Goal: Task Accomplishment & Management: Use online tool/utility

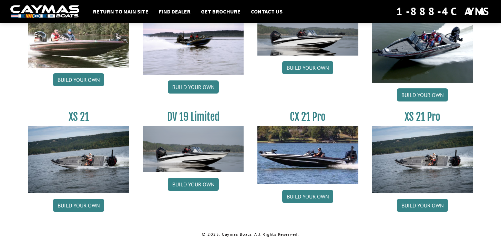
scroll to position [853, 0]
click at [412, 205] on link "Build your own" at bounding box center [422, 204] width 51 height 13
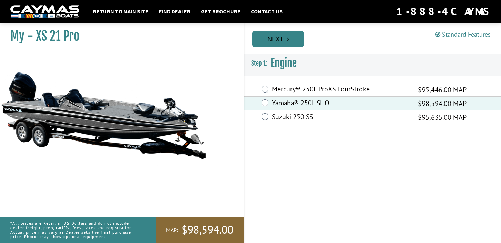
click at [288, 40] on icon "Pagination" at bounding box center [288, 38] width 2 height 7
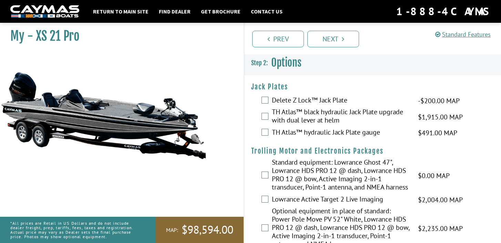
click at [269, 114] on div "TH Atlas™ black hydraulic Jack Plate upgrade with dual lever at helm $1,915.00 …" at bounding box center [372, 116] width 257 height 18
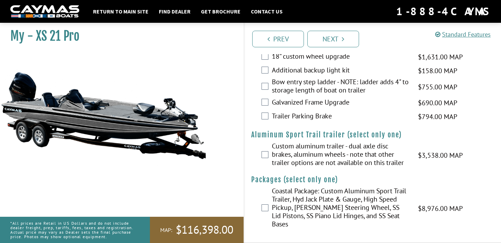
scroll to position [1114, 0]
click at [332, 40] on link "Next" at bounding box center [333, 39] width 52 height 17
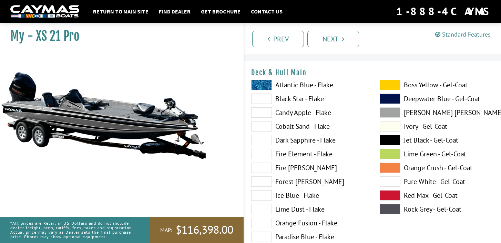
scroll to position [12, 0]
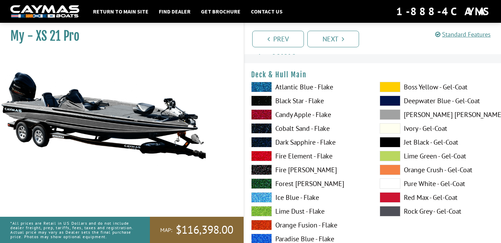
click at [384, 186] on span at bounding box center [390, 183] width 21 height 10
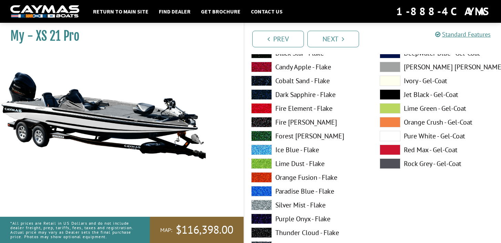
scroll to position [350, 0]
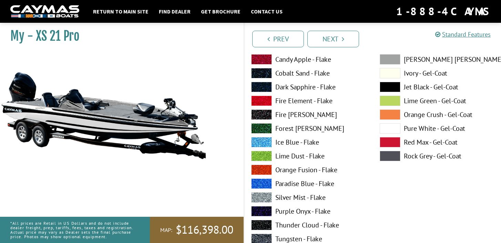
click at [263, 196] on span at bounding box center [261, 197] width 21 height 10
click at [267, 89] on span at bounding box center [261, 87] width 21 height 10
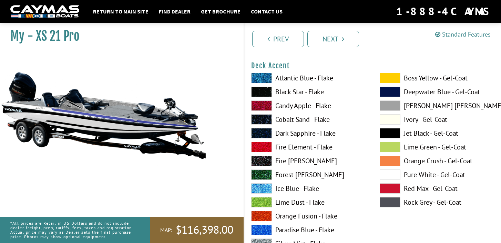
scroll to position [301, 0]
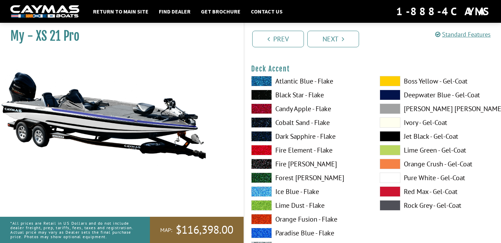
click at [386, 97] on span at bounding box center [390, 95] width 21 height 10
click at [265, 137] on span at bounding box center [261, 136] width 21 height 10
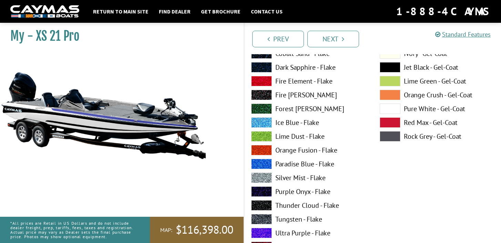
scroll to position [661, 0]
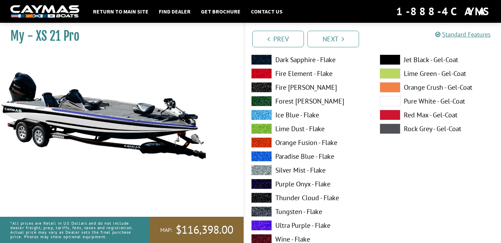
click at [265, 141] on span at bounding box center [261, 142] width 21 height 10
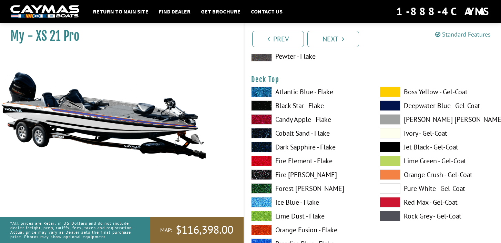
scroll to position [859, 0]
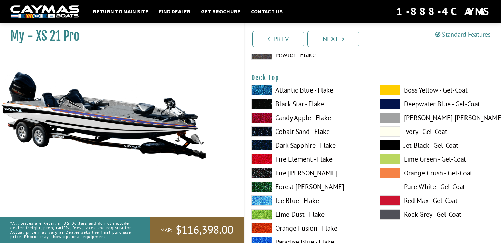
click at [387, 188] on span at bounding box center [390, 186] width 21 height 10
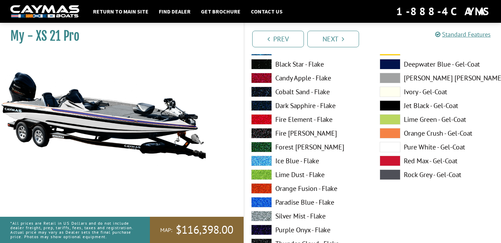
scroll to position [1183, 0]
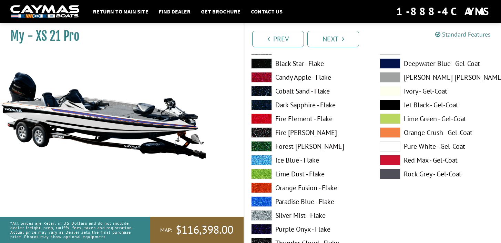
click at [259, 188] on span at bounding box center [261, 187] width 21 height 10
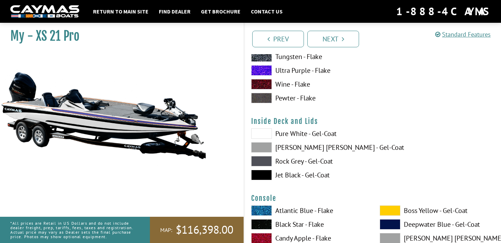
scroll to position [1385, 0]
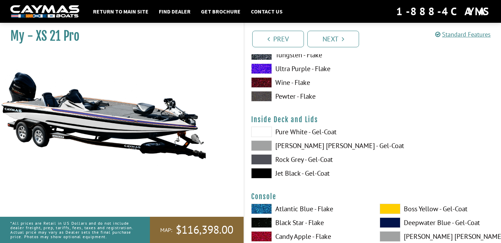
click at [264, 131] on span at bounding box center [261, 131] width 21 height 10
click at [260, 147] on span at bounding box center [261, 145] width 21 height 10
click at [263, 133] on span at bounding box center [261, 131] width 21 height 10
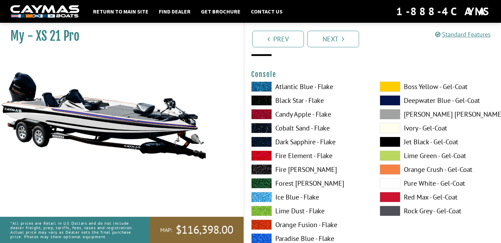
scroll to position [1511, 0]
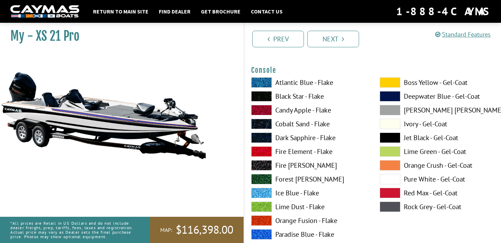
click at [265, 137] on span at bounding box center [261, 137] width 21 height 10
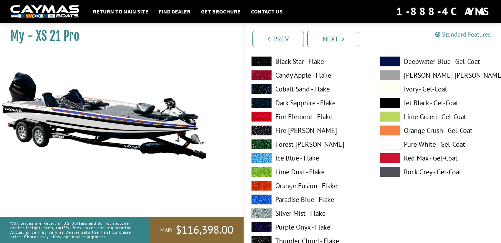
scroll to position [1830, 0]
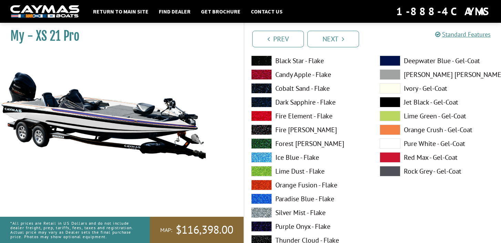
click at [265, 183] on span at bounding box center [261, 185] width 21 height 10
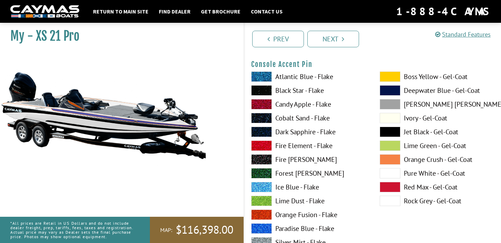
scroll to position [2085, 0]
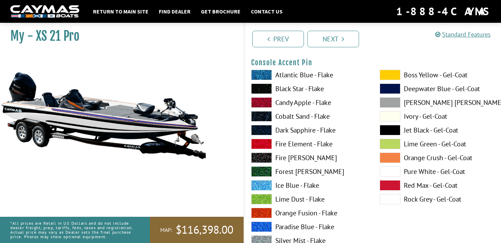
click at [388, 173] on span at bounding box center [390, 171] width 21 height 10
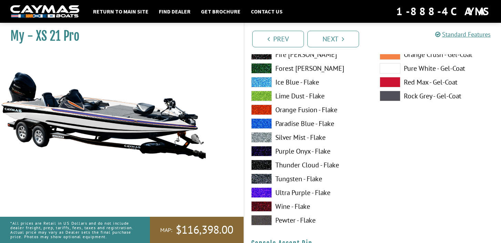
scroll to position [1905, 0]
click at [383, 71] on span at bounding box center [390, 68] width 21 height 10
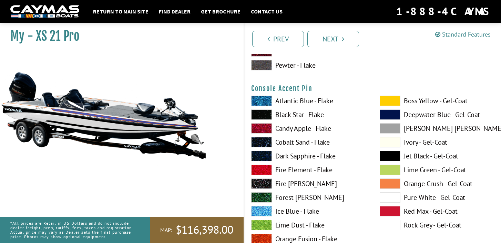
scroll to position [2060, 0]
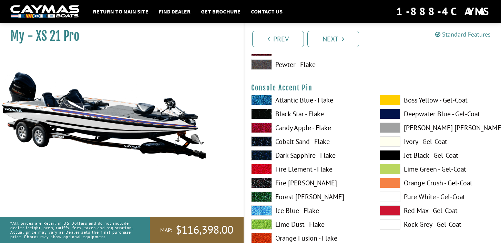
click at [264, 167] on span at bounding box center [261, 169] width 21 height 10
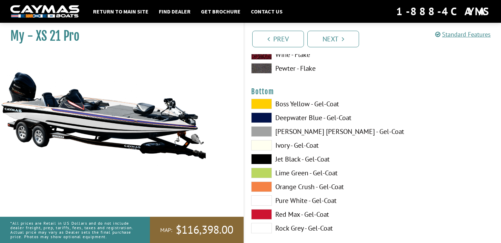
scroll to position [2343, 0]
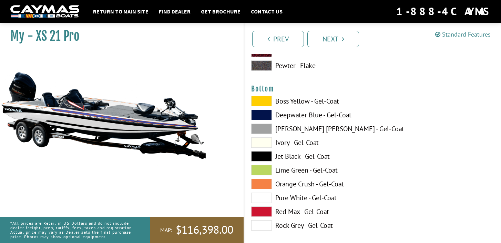
click at [264, 194] on span at bounding box center [261, 197] width 21 height 10
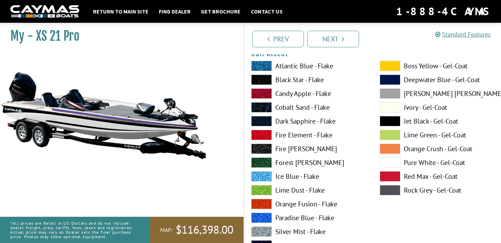
scroll to position [2540, 0]
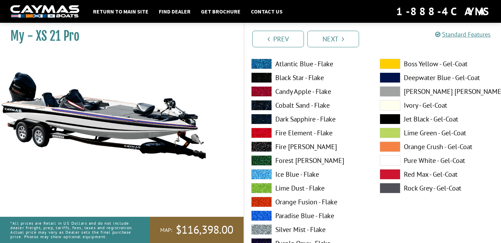
click at [257, 202] on span at bounding box center [261, 201] width 21 height 10
click at [266, 119] on span at bounding box center [261, 119] width 21 height 10
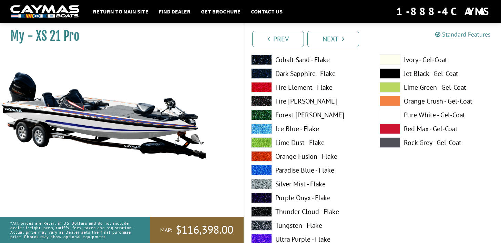
scroll to position [2870, 0]
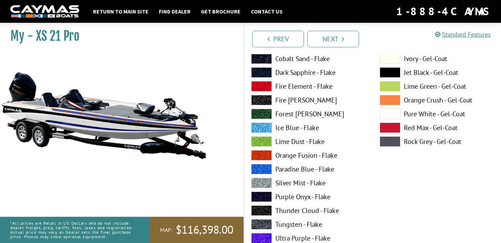
click at [262, 153] on span at bounding box center [261, 155] width 21 height 10
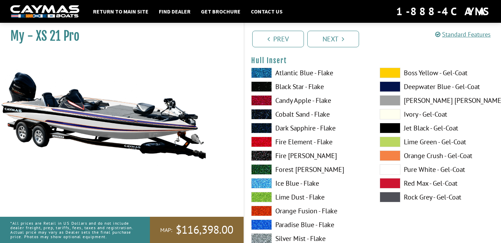
scroll to position [3105, 0]
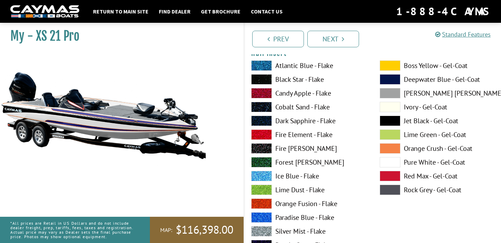
click at [265, 120] on span at bounding box center [261, 120] width 21 height 10
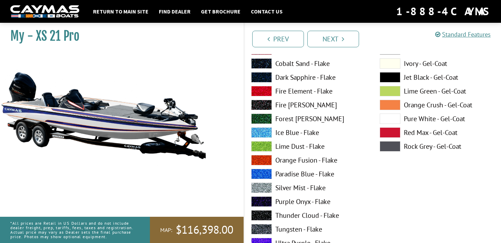
scroll to position [3441, 0]
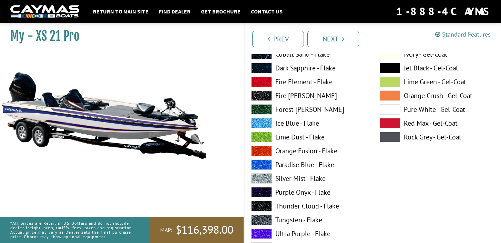
click at [265, 150] on span at bounding box center [261, 150] width 21 height 10
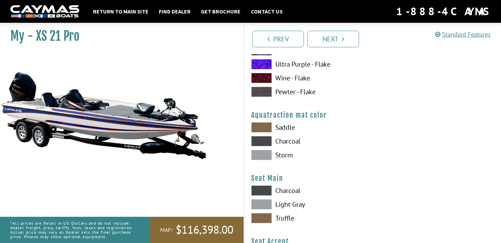
scroll to position [3615, 0]
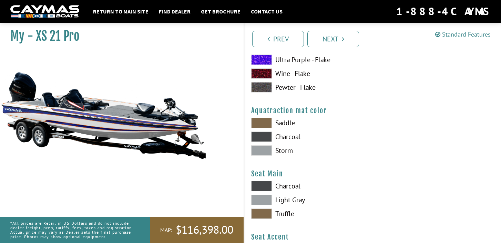
click at [266, 149] on span at bounding box center [261, 150] width 21 height 10
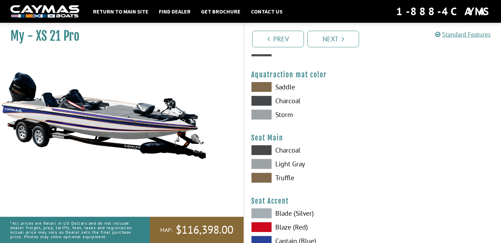
scroll to position [3653, 0]
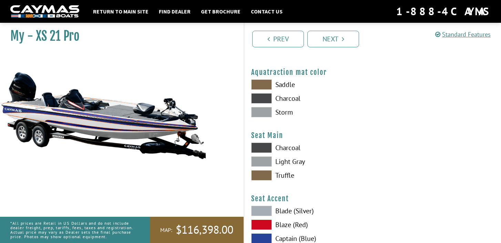
click at [265, 159] on span at bounding box center [261, 161] width 21 height 10
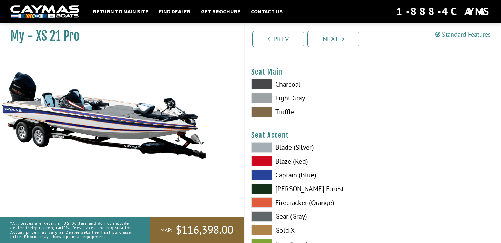
scroll to position [3721, 0]
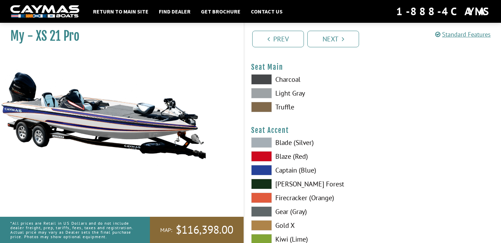
click at [270, 168] on span at bounding box center [261, 170] width 21 height 10
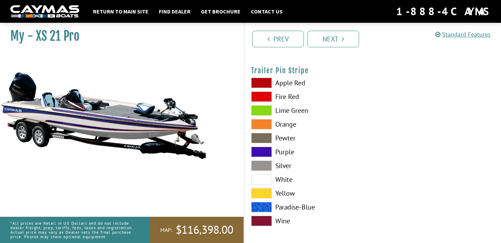
scroll to position [3956, 0]
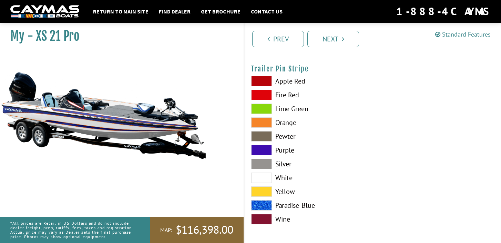
click at [261, 162] on span at bounding box center [261, 163] width 21 height 10
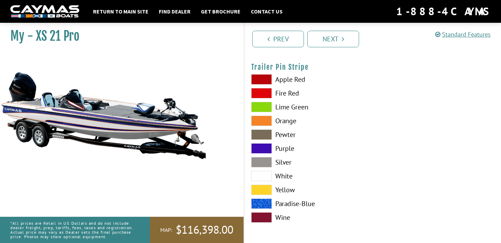
scroll to position [3958, 0]
click at [329, 40] on link "Next" at bounding box center [333, 39] width 52 height 17
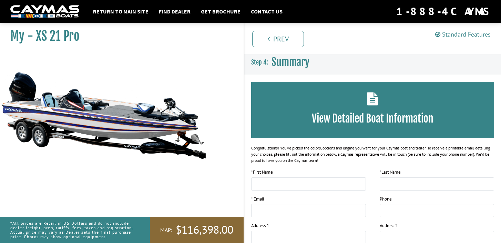
scroll to position [0, 0]
click at [370, 119] on h3 "View Detailed Boat Information" at bounding box center [373, 118] width 222 height 13
click at [372, 99] on icon at bounding box center [372, 98] width 11 height 13
click at [349, 121] on h3 "View Detailed Boat Information" at bounding box center [373, 118] width 222 height 13
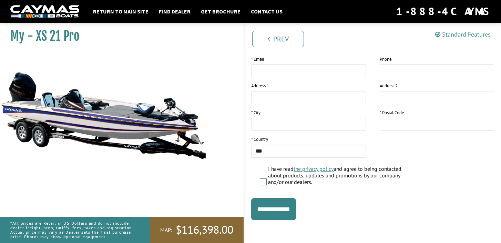
scroll to position [139, 0]
click at [287, 203] on input "**********" at bounding box center [273, 209] width 45 height 22
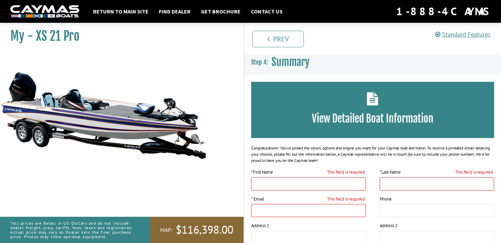
scroll to position [0, 0]
click at [360, 102] on div "View Detailed Boat Information" at bounding box center [372, 110] width 243 height 56
click at [370, 101] on icon at bounding box center [372, 98] width 11 height 13
click at [445, 35] on link "Standard Features" at bounding box center [462, 34] width 55 height 8
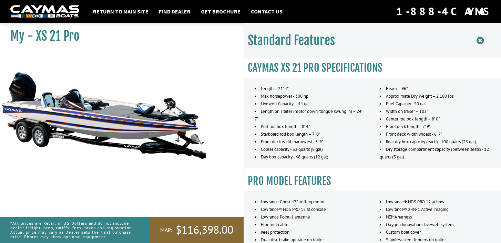
click at [479, 39] on icon at bounding box center [479, 40] width 7 height 9
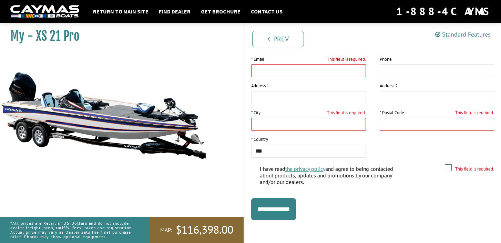
scroll to position [139, 0]
click at [281, 206] on input "**********" at bounding box center [273, 209] width 45 height 22
click at [216, 167] on div "My - XS 21 Pro MAP:" at bounding box center [118, 141] width 250 height 243
click at [269, 212] on input "**********" at bounding box center [273, 209] width 45 height 22
click at [283, 207] on input "**********" at bounding box center [273, 209] width 45 height 22
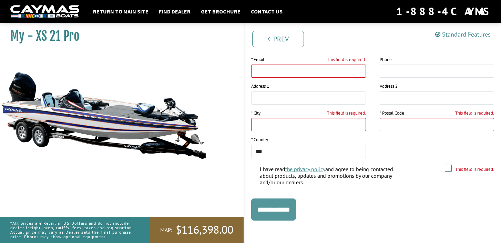
click at [283, 207] on input "**********" at bounding box center [273, 209] width 45 height 22
click at [272, 211] on input "**********" at bounding box center [273, 209] width 45 height 22
click at [290, 213] on input "**********" at bounding box center [273, 209] width 45 height 22
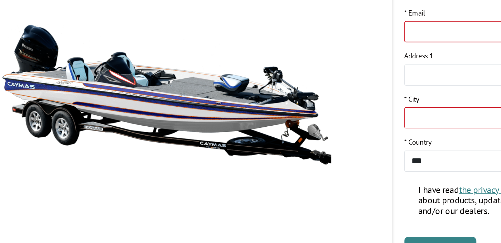
scroll to position [135, 0]
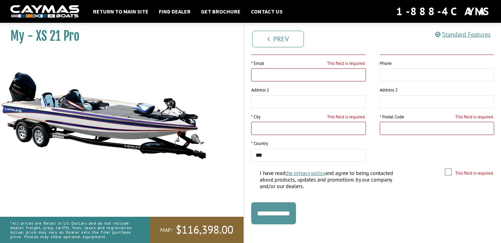
click at [293, 212] on input "**********" at bounding box center [273, 213] width 45 height 22
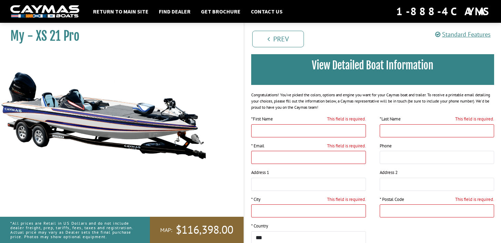
scroll to position [52, 0]
